Goal: Task Accomplishment & Management: Use online tool/utility

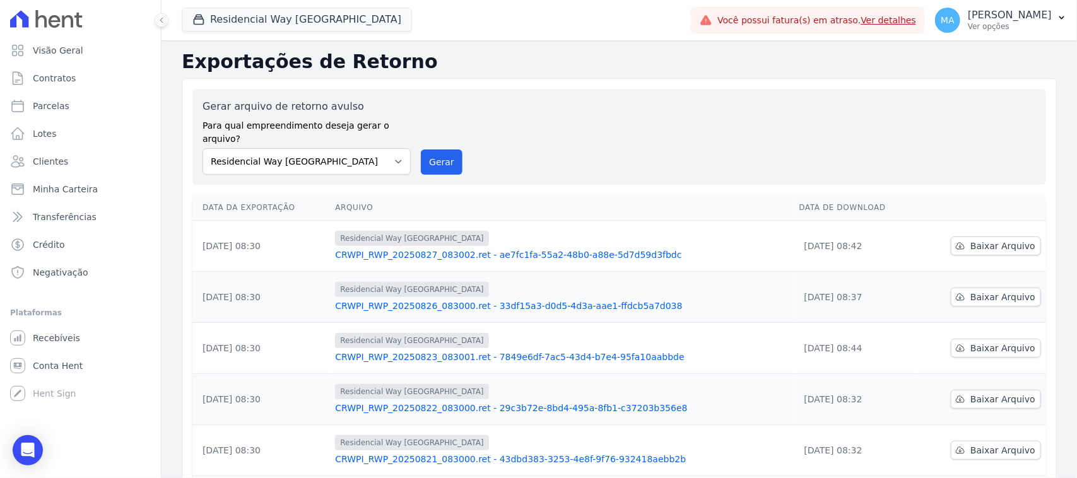
click at [967, 26] on p "Ver opções" at bounding box center [1009, 26] width 84 height 10
click at [967, 29] on p "Ver opções" at bounding box center [1009, 26] width 84 height 10
click at [971, 27] on p "Ver opções" at bounding box center [1009, 26] width 84 height 10
click at [967, 27] on p "Ver opções" at bounding box center [1009, 26] width 84 height 10
click at [967, 26] on p "Ver opções" at bounding box center [1009, 26] width 84 height 10
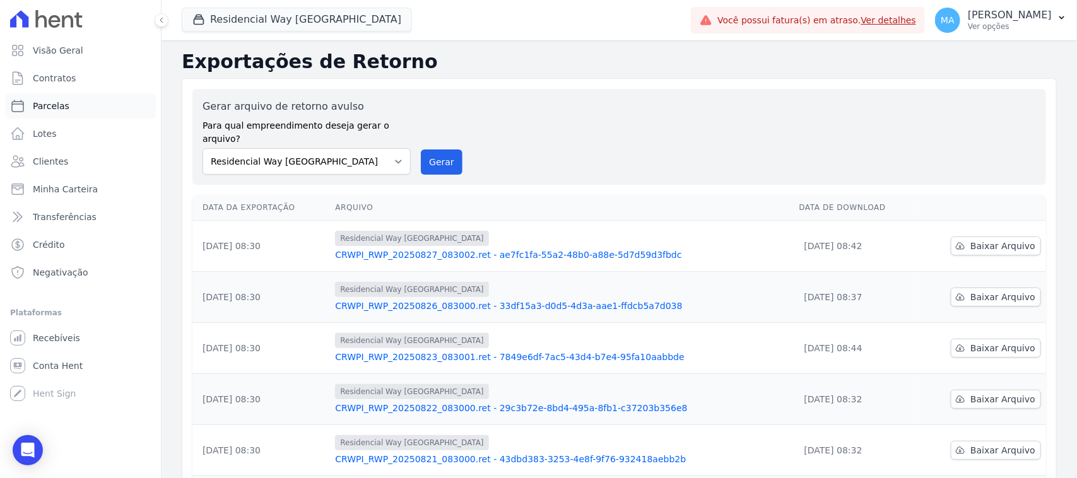
click at [42, 104] on span "Parcelas" at bounding box center [51, 106] width 37 height 13
select select
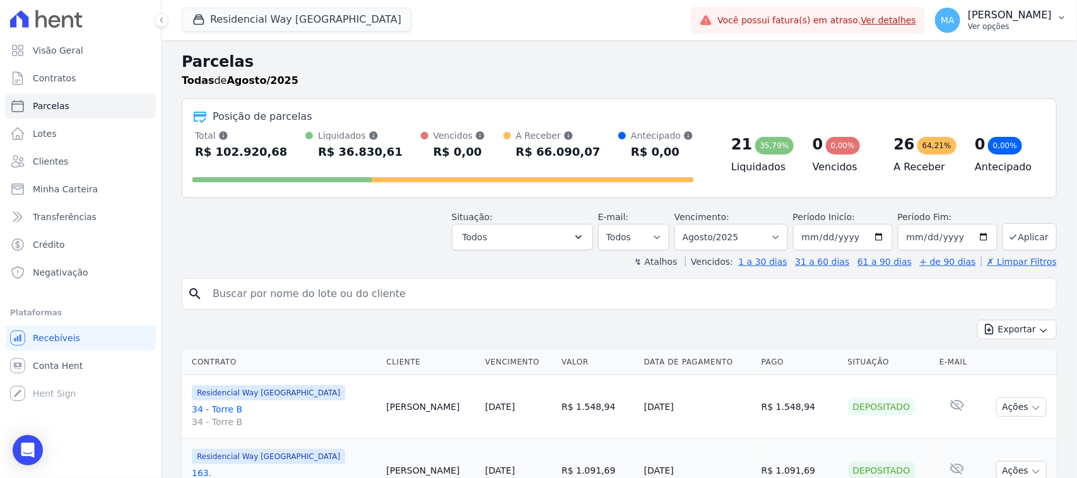
click at [967, 26] on p "Ver opções" at bounding box center [1009, 26] width 84 height 10
click at [973, 27] on p "Ver opções" at bounding box center [1009, 26] width 84 height 10
click at [1061, 14] on icon "button" at bounding box center [1061, 18] width 10 height 10
click at [967, 26] on p "Ver opções" at bounding box center [1009, 26] width 84 height 10
click at [52, 52] on span "Visão Geral" at bounding box center [58, 50] width 50 height 13
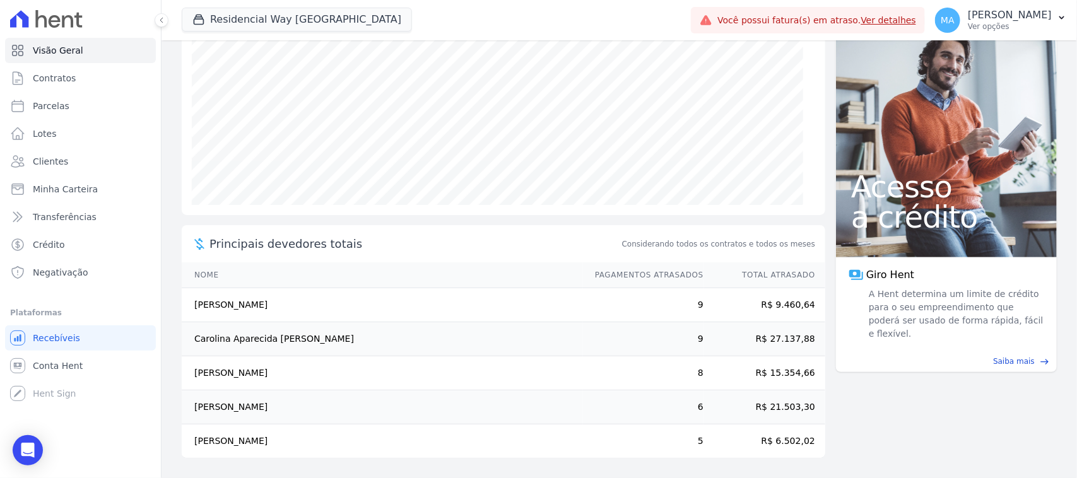
scroll to position [166, 0]
click at [52, 79] on span "Contratos" at bounding box center [54, 78] width 43 height 13
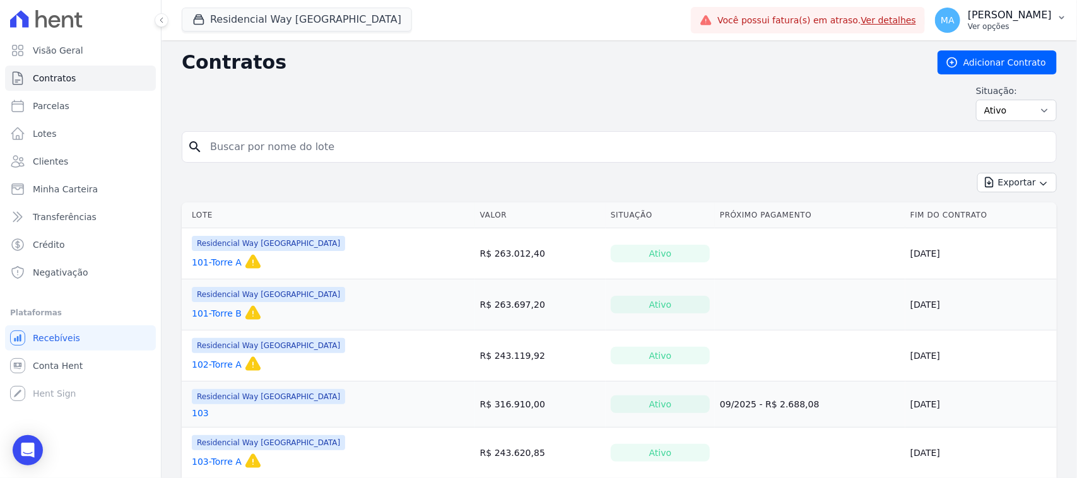
click at [967, 22] on p "Ver opções" at bounding box center [1009, 26] width 84 height 10
click at [967, 24] on p "Ver opções" at bounding box center [1009, 26] width 84 height 10
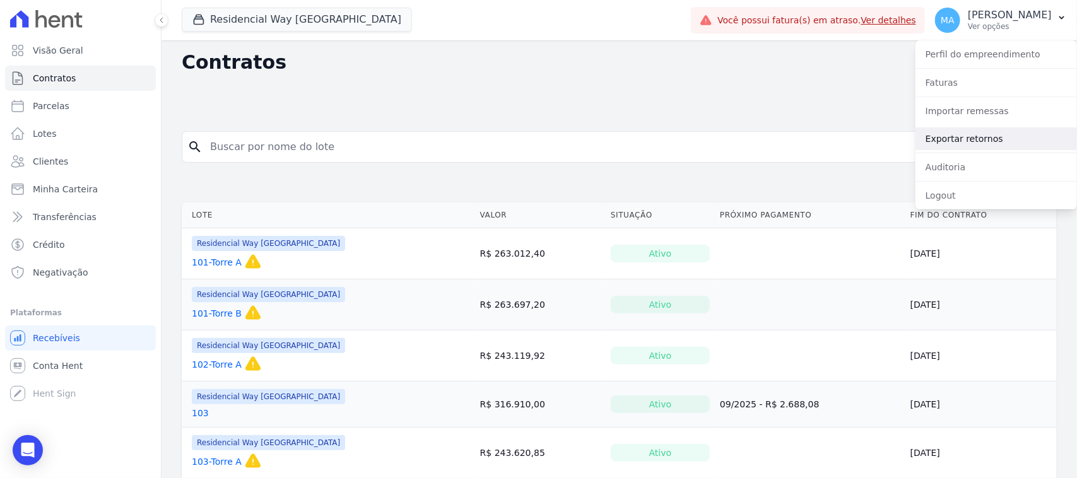
click at [950, 139] on link "Exportar retornos" at bounding box center [995, 138] width 161 height 23
